Goal: Find specific page/section

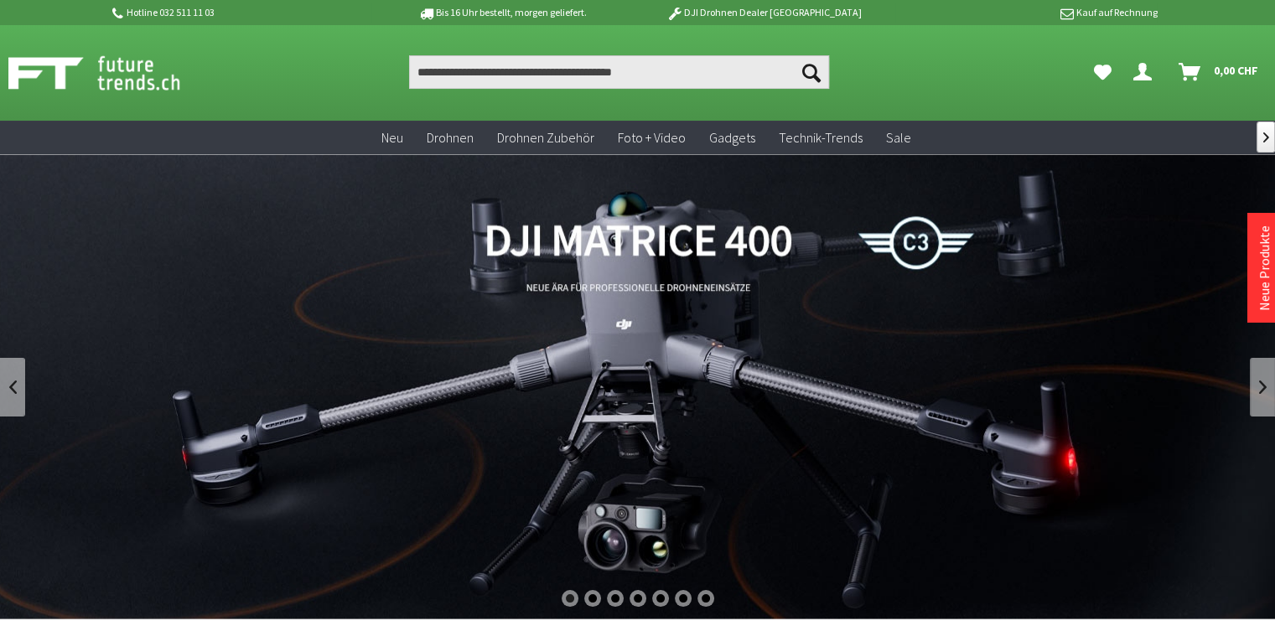
drag, startPoint x: 1071, startPoint y: 115, endPoint x: 1191, endPoint y: 316, distance: 234.2
click at [1071, 115] on div "Suchen Suchen Dein Konto Menü schließen Dein Konto 0" at bounding box center [637, 73] width 1275 height 96
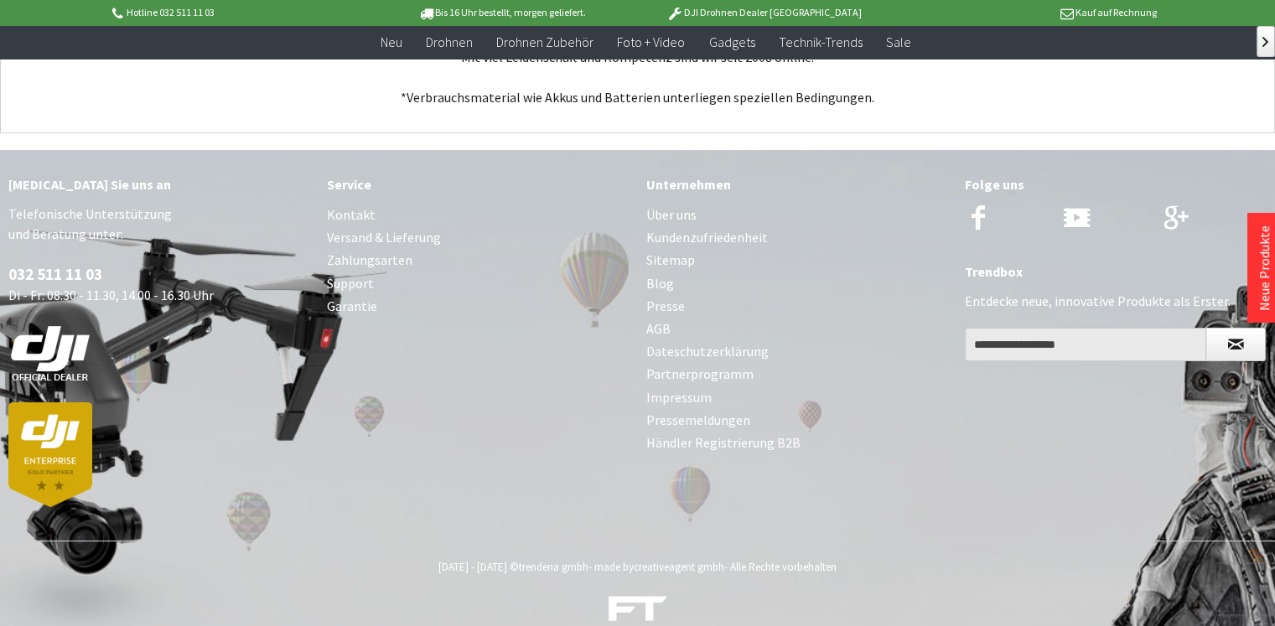
scroll to position [6610, 0]
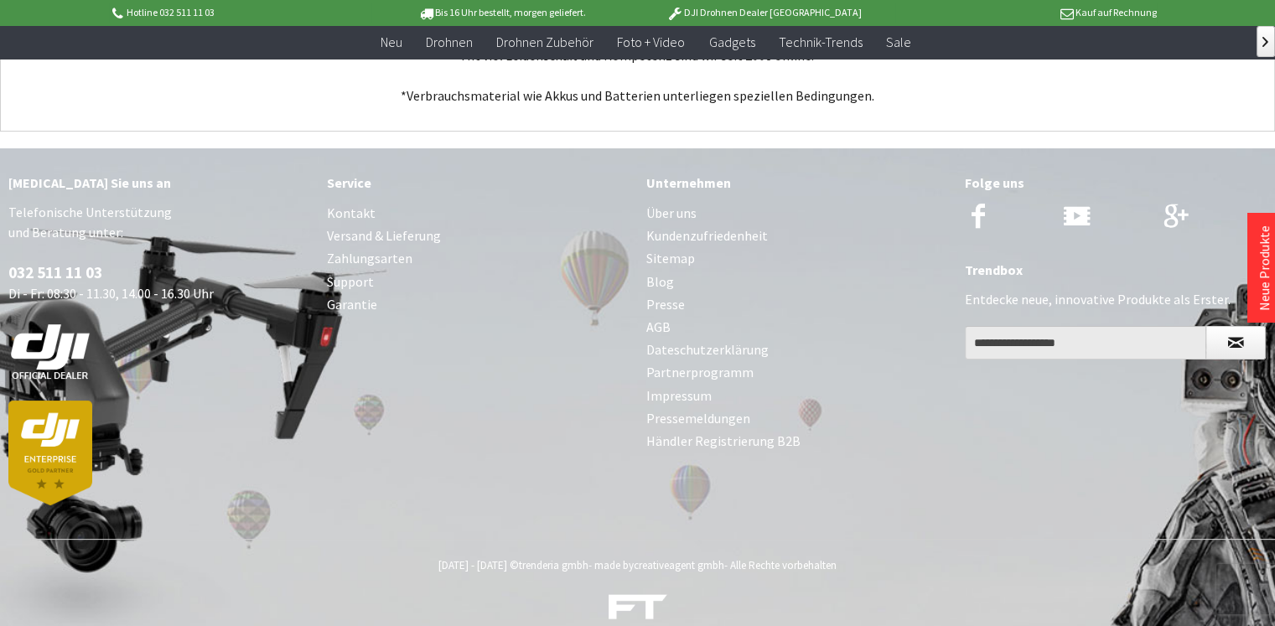
click at [350, 202] on link "Kontakt" at bounding box center [478, 213] width 302 height 23
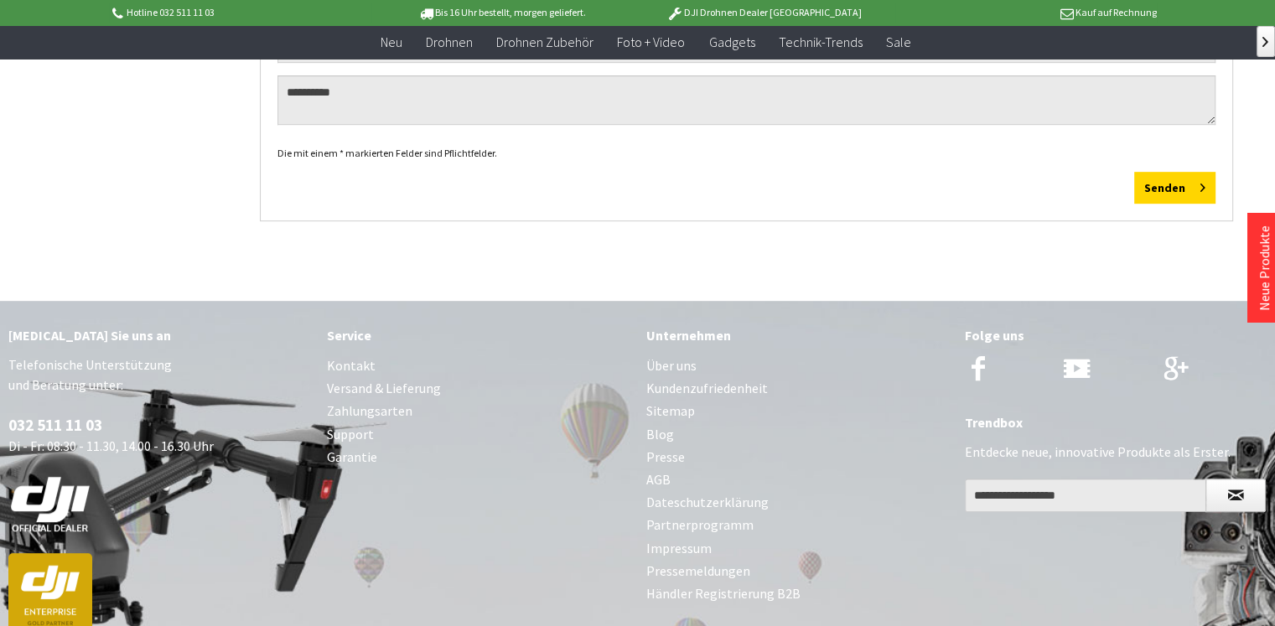
scroll to position [883, 0]
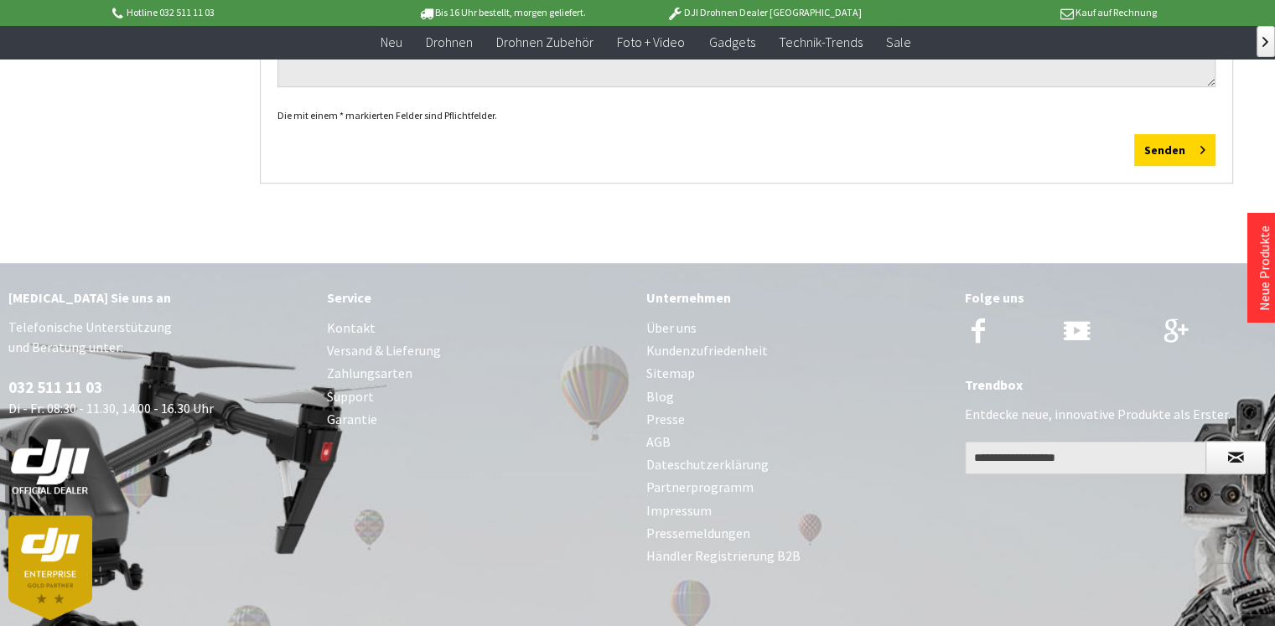
click at [671, 500] on link "Impressum" at bounding box center [797, 511] width 302 height 23
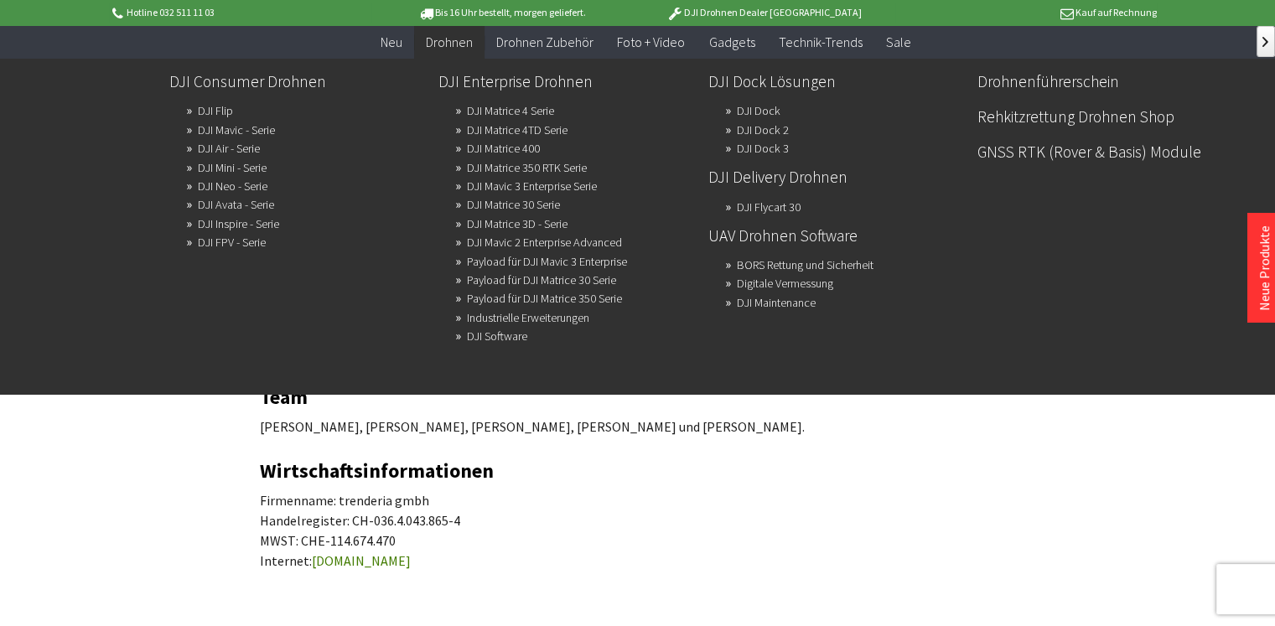
scroll to position [251, 0]
